Goal: Information Seeking & Learning: Learn about a topic

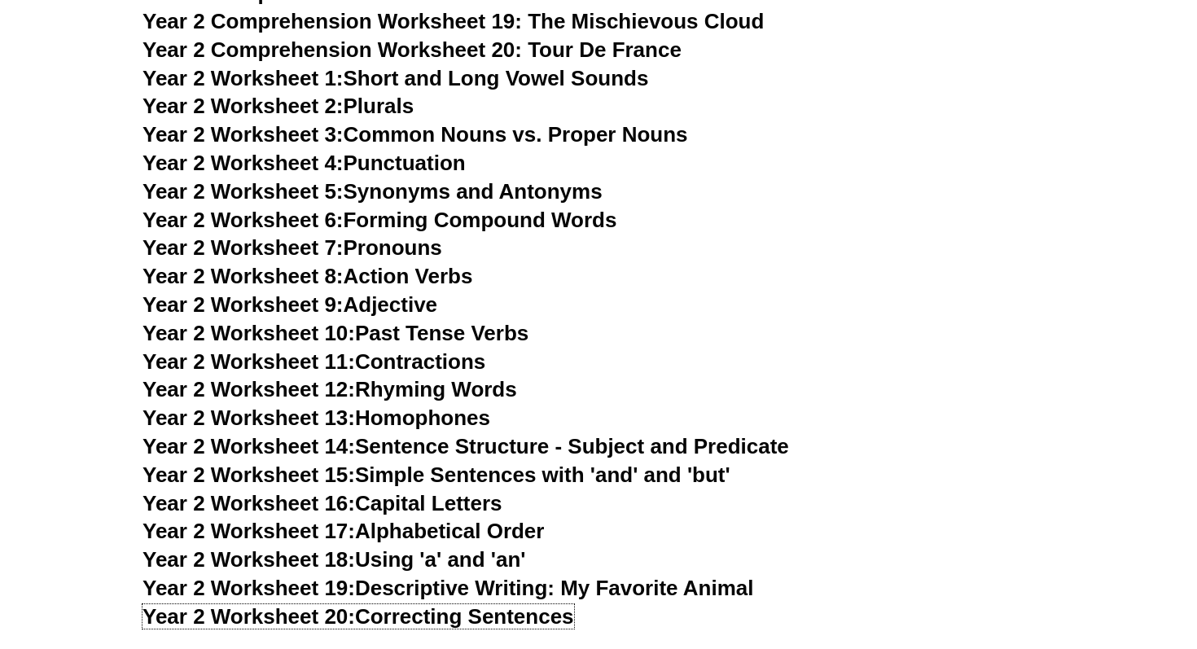
scroll to position [3943, 0]
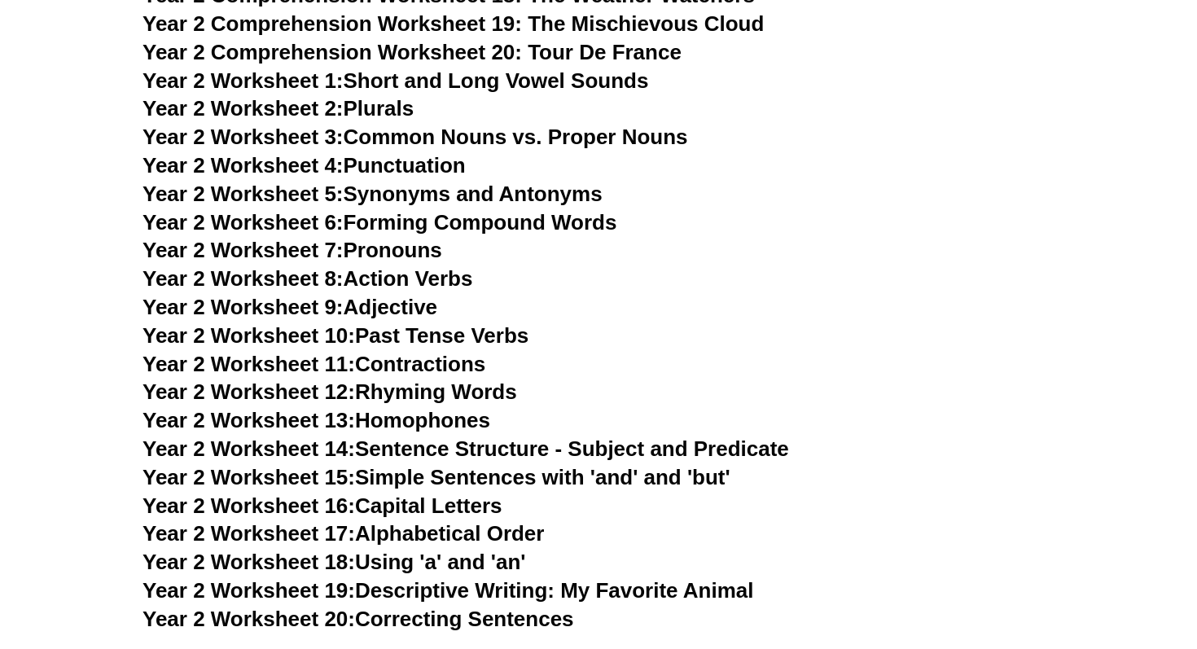
click at [800, 83] on h3 "Year 2 Worksheet 1: Short and Long Vowel Sounds" at bounding box center [599, 82] width 912 height 28
drag, startPoint x: 434, startPoint y: 166, endPoint x: 606, endPoint y: 22, distance: 224.3
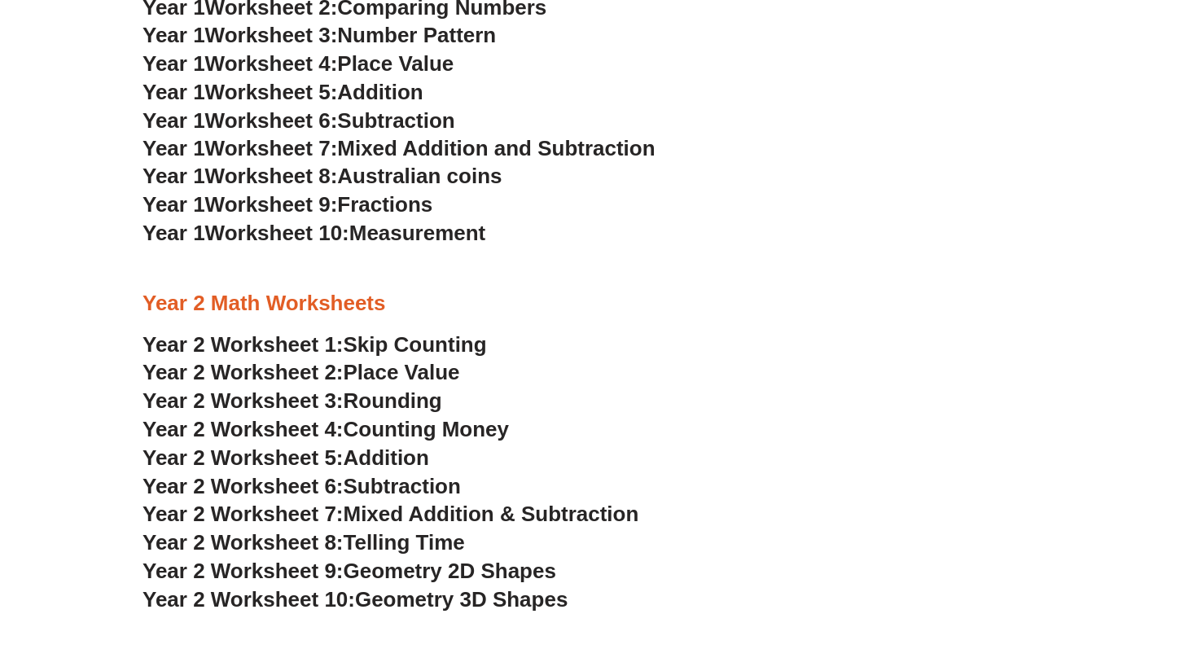
scroll to position [1712, 0]
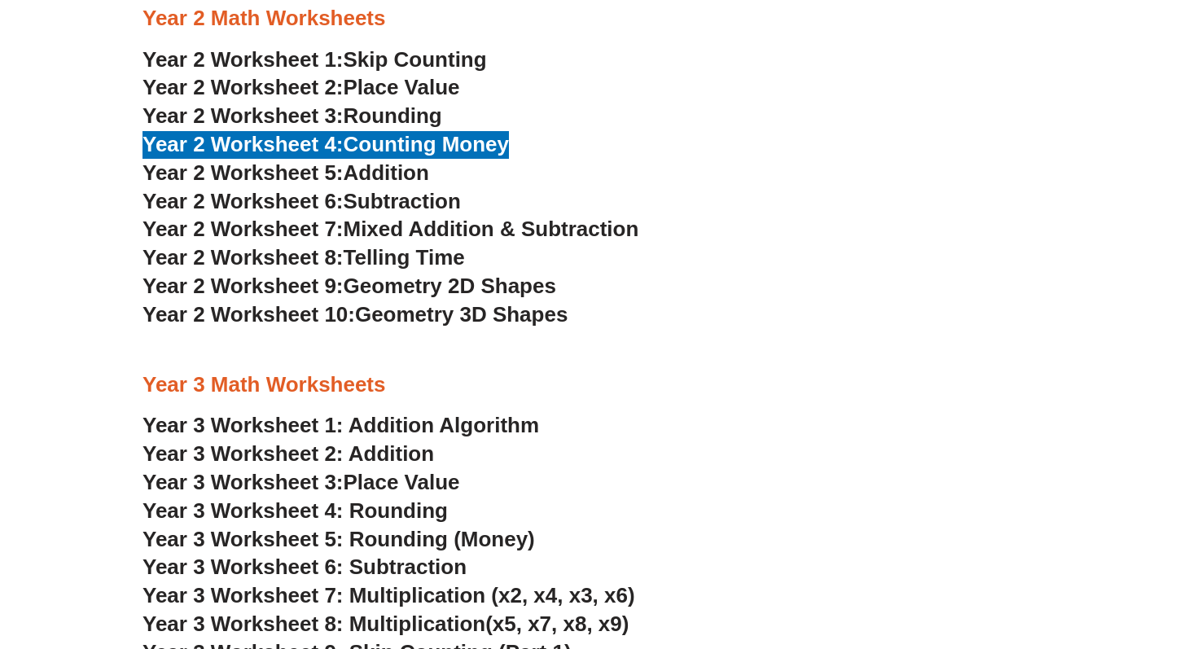
drag, startPoint x: 419, startPoint y: 147, endPoint x: 595, endPoint y: 26, distance: 213.9
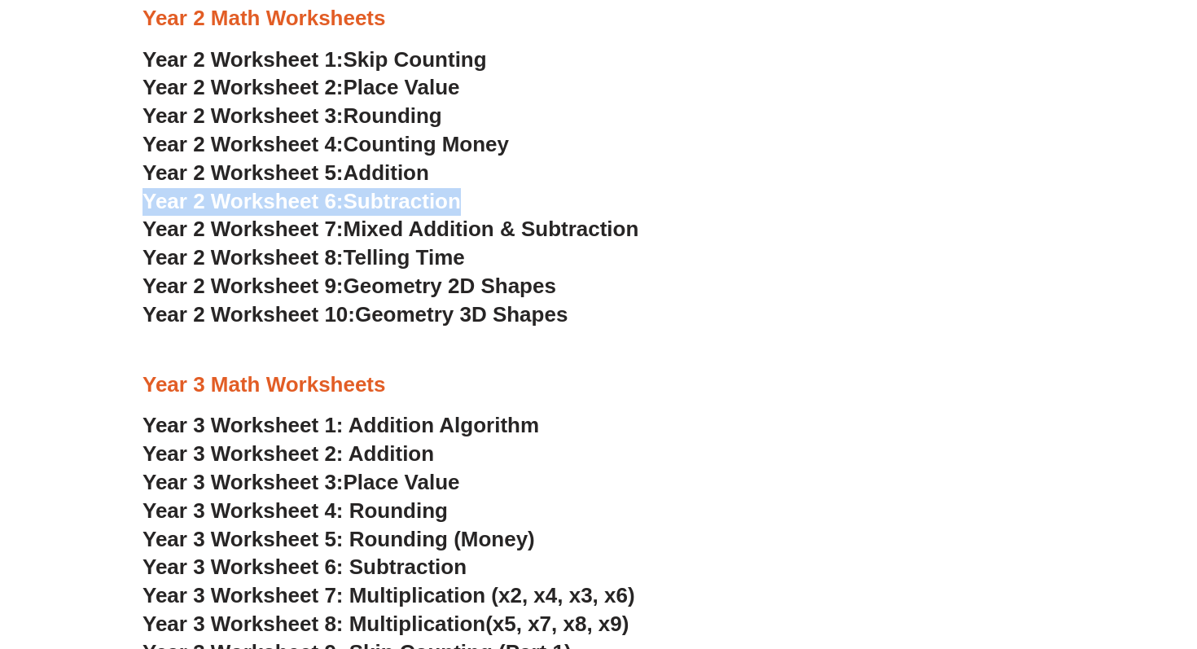
drag, startPoint x: 484, startPoint y: 176, endPoint x: 480, endPoint y: 207, distance: 31.2
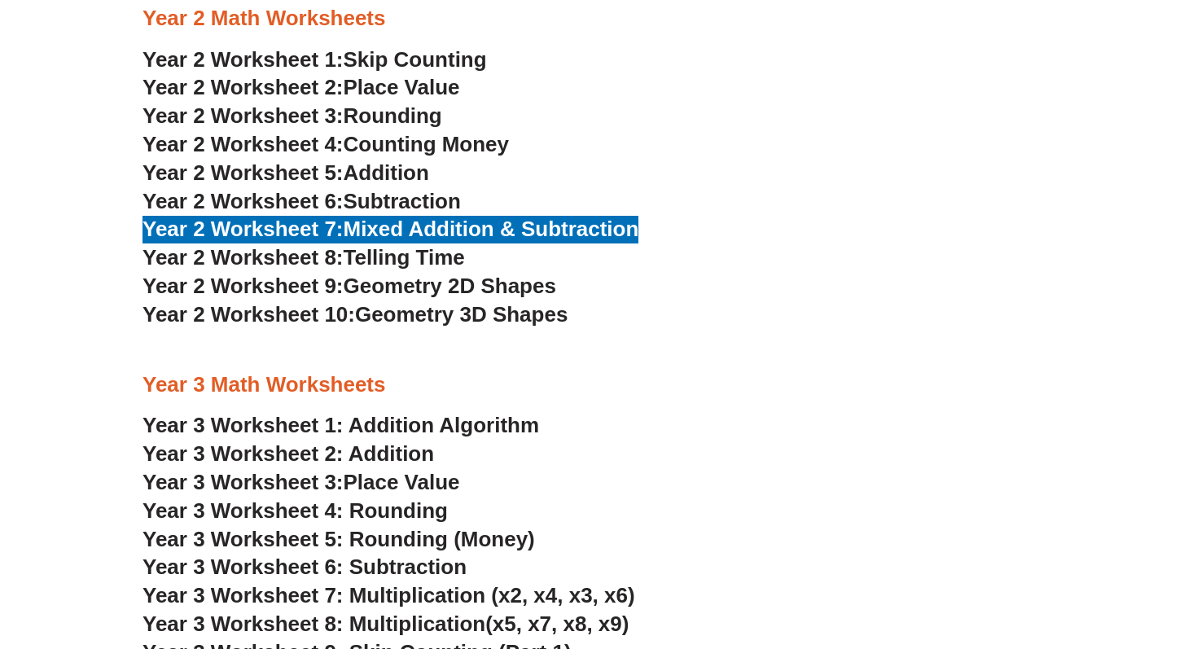
drag, startPoint x: 472, startPoint y: 230, endPoint x: 832, endPoint y: 3, distance: 426.4
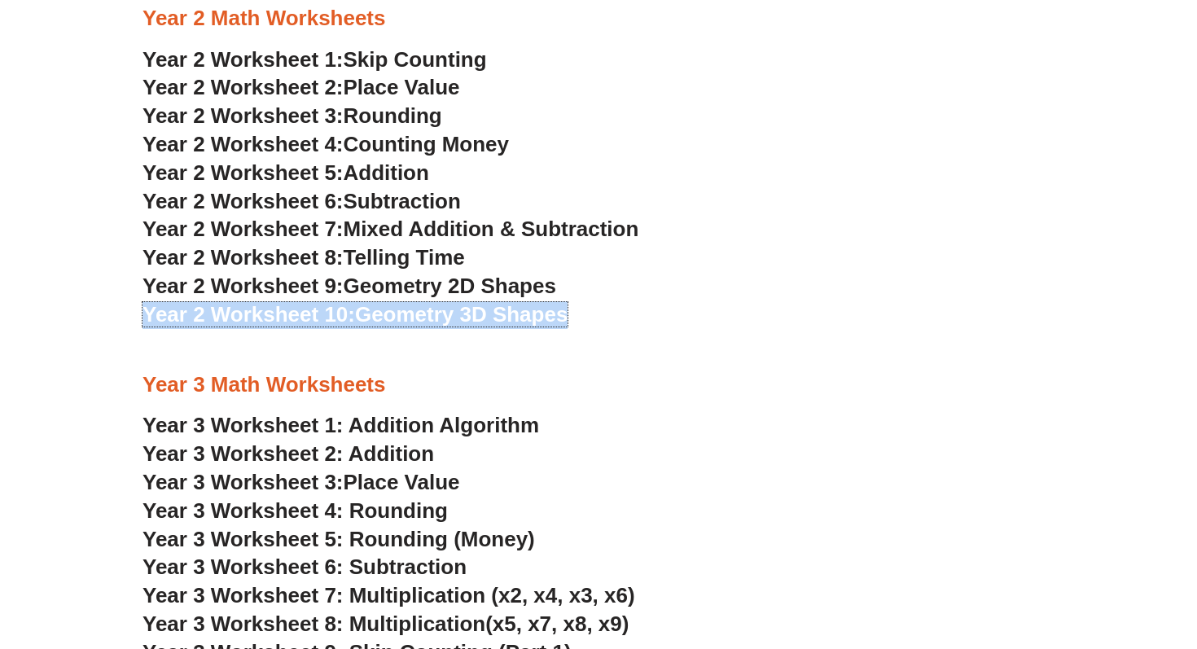
drag, startPoint x: 432, startPoint y: 318, endPoint x: 834, endPoint y: 4, distance: 509.4
